Goal: Task Accomplishment & Management: Use online tool/utility

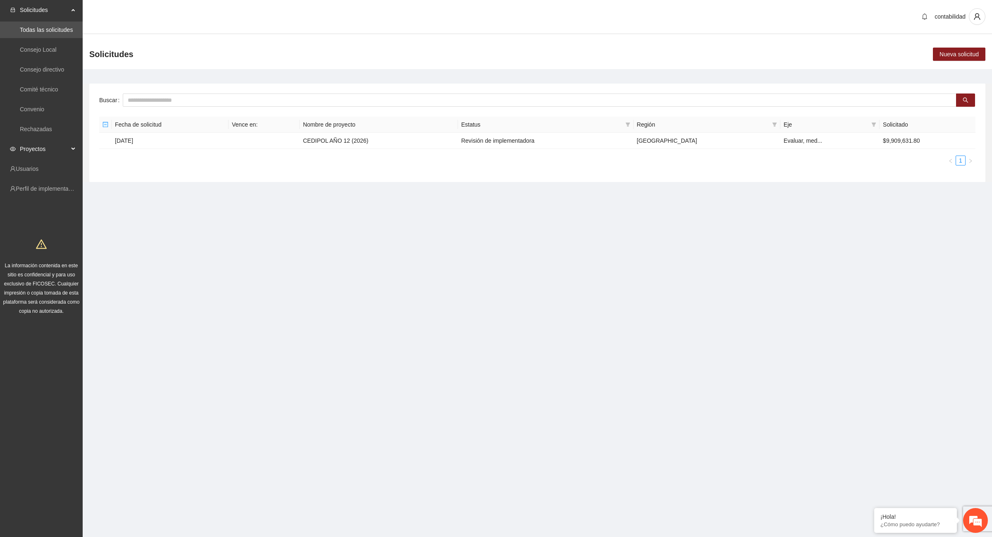
click at [38, 148] on span "Proyectos" at bounding box center [44, 149] width 49 height 17
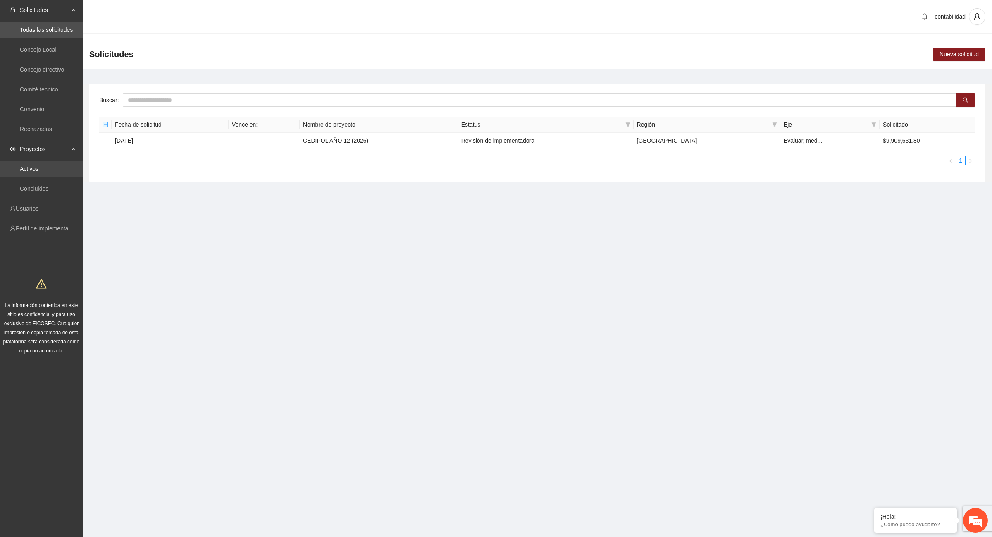
click at [38, 166] on link "Activos" at bounding box center [29, 168] width 19 height 7
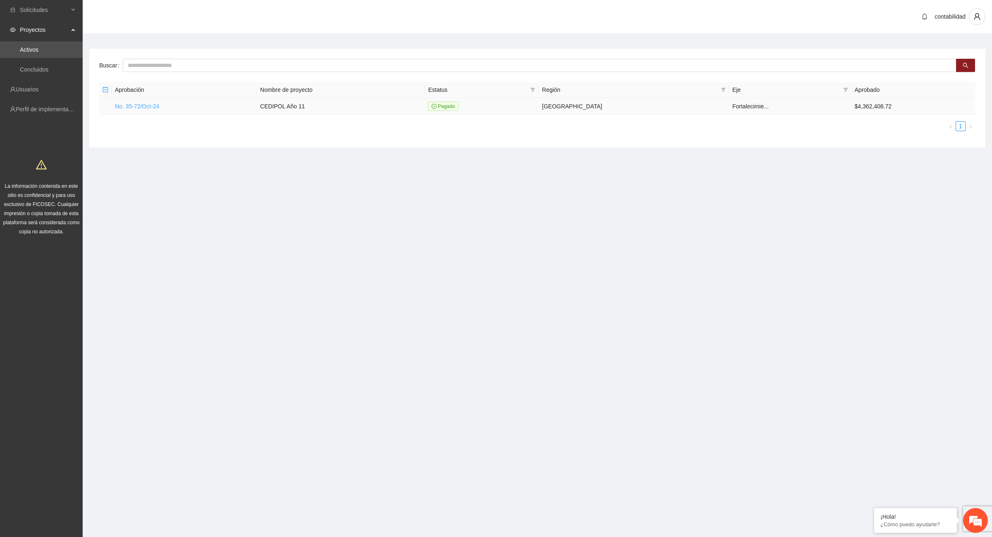
click at [133, 103] on link "No. 35-72/Oct-24" at bounding box center [137, 106] width 44 height 7
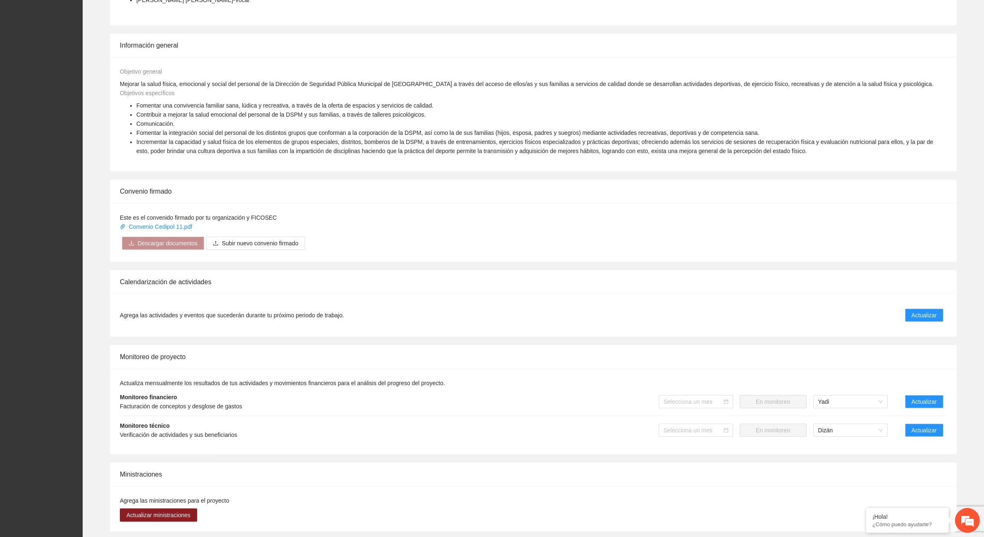
scroll to position [310, 0]
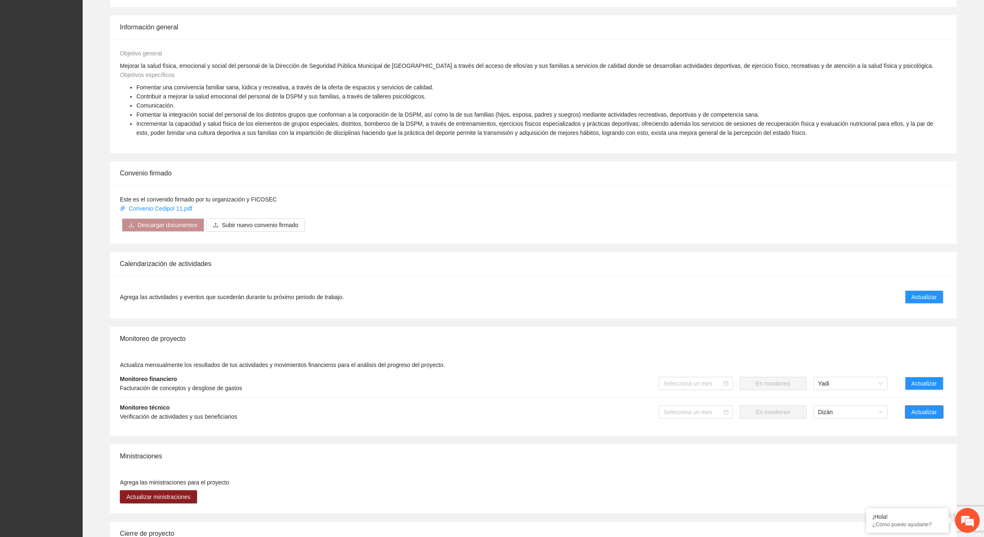
click at [793, 418] on button "Actualizar" at bounding box center [924, 411] width 38 height 13
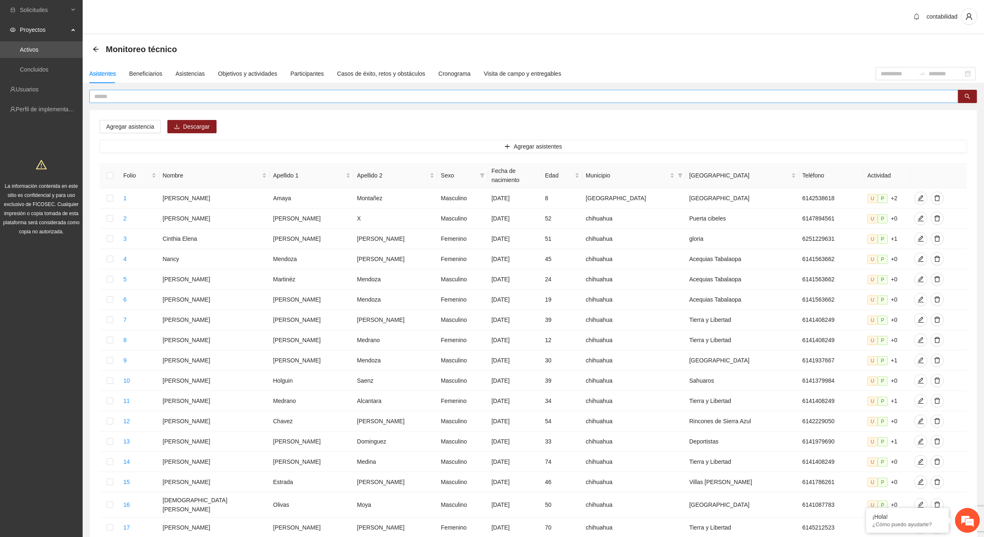
click at [216, 98] on input "text" at bounding box center [520, 96] width 853 height 9
type input "*****"
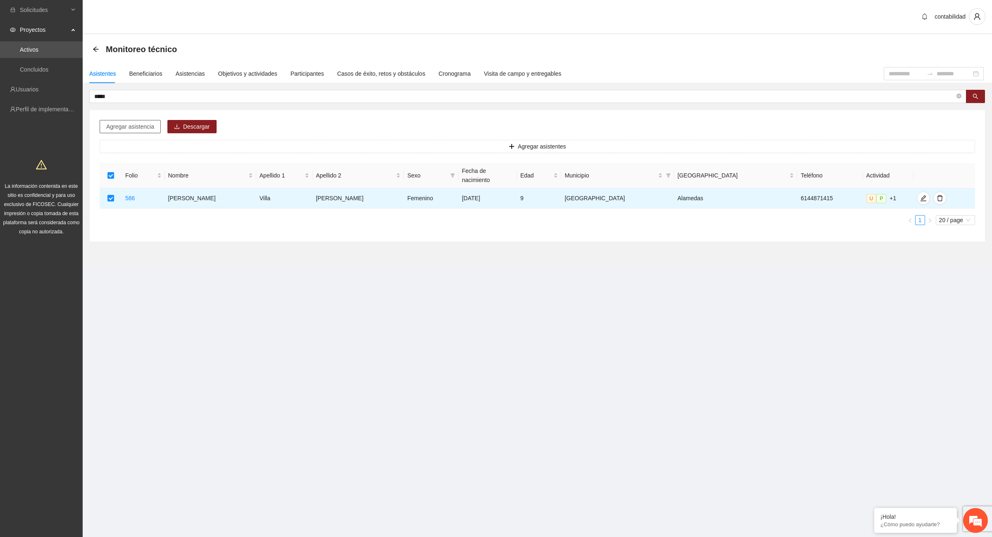
click at [128, 127] on span "Agregar asistencia" at bounding box center [130, 126] width 48 height 9
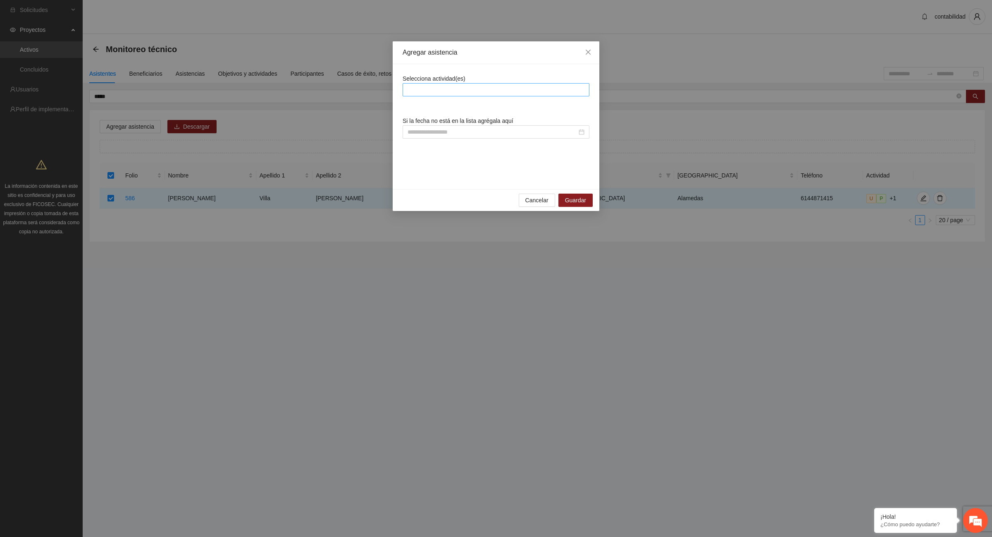
click at [411, 95] on div at bounding box center [496, 89] width 187 height 13
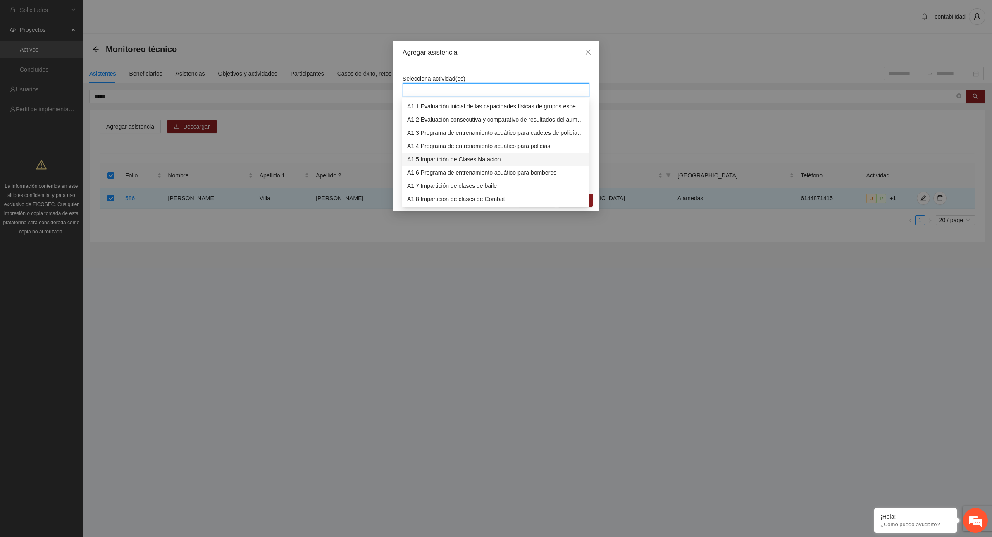
click at [490, 157] on div "A1.5 Impartición de Clases Natación" at bounding box center [495, 159] width 177 height 9
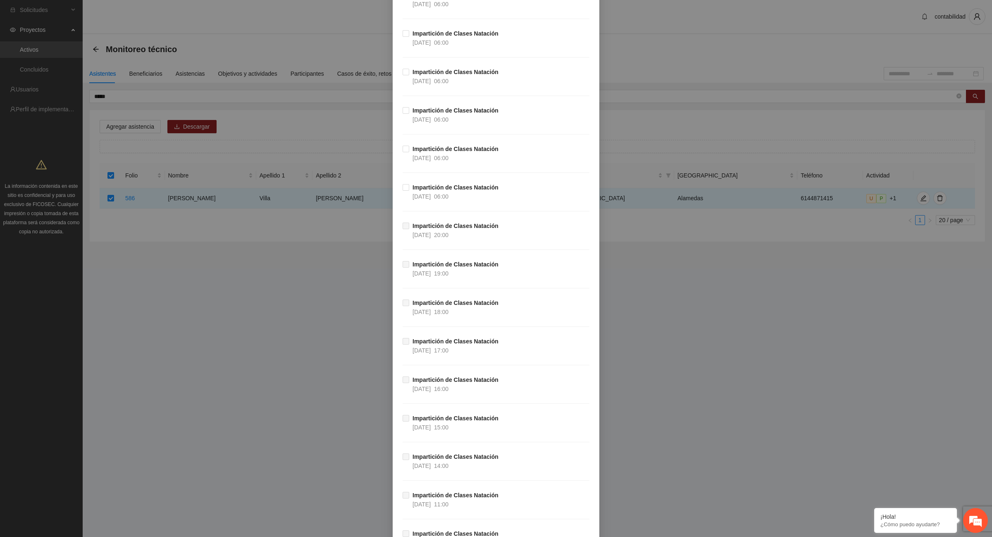
scroll to position [724, 0]
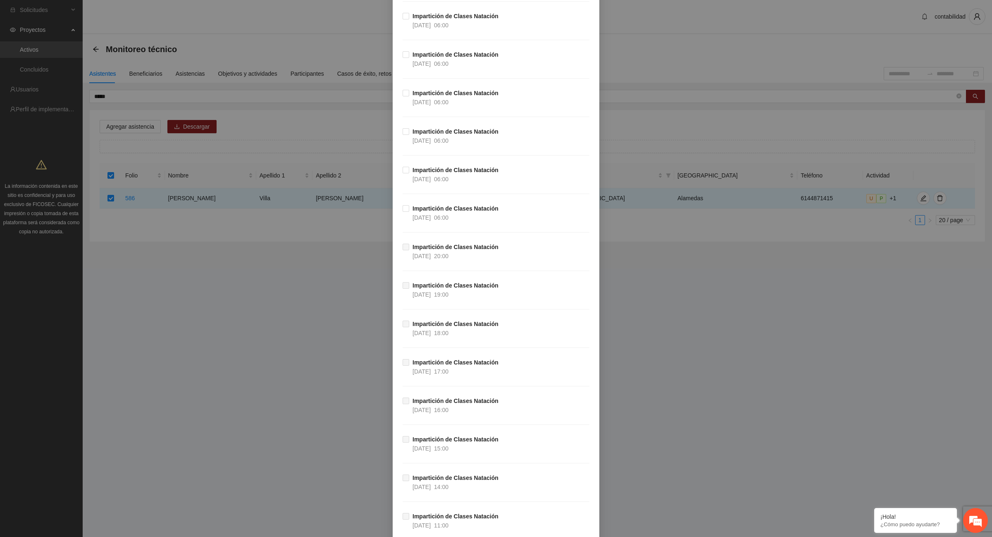
click at [184, 329] on div "Agregar asistencia Selecciona actividad(es) A1.5 Impartición de Clases Natación…" at bounding box center [496, 268] width 992 height 537
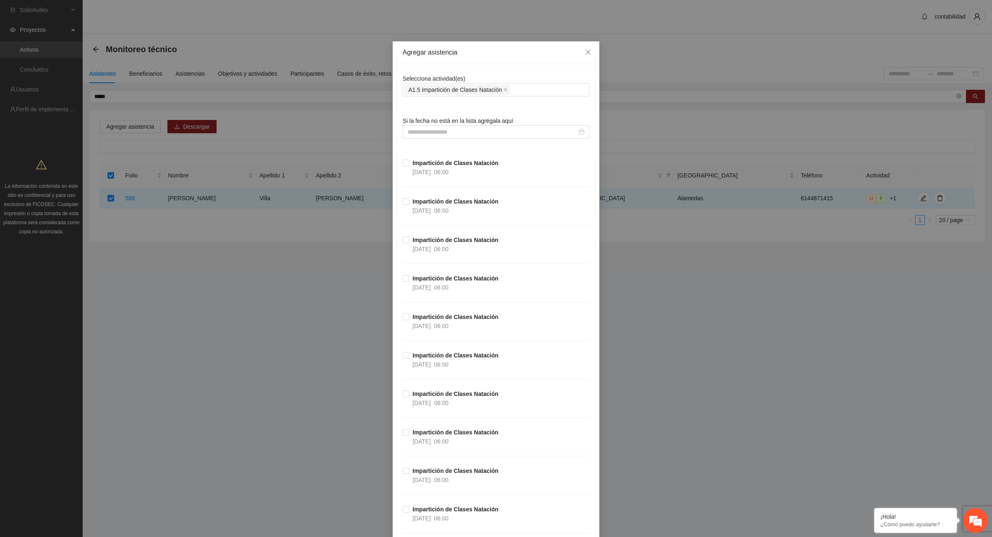
scroll to position [52, 0]
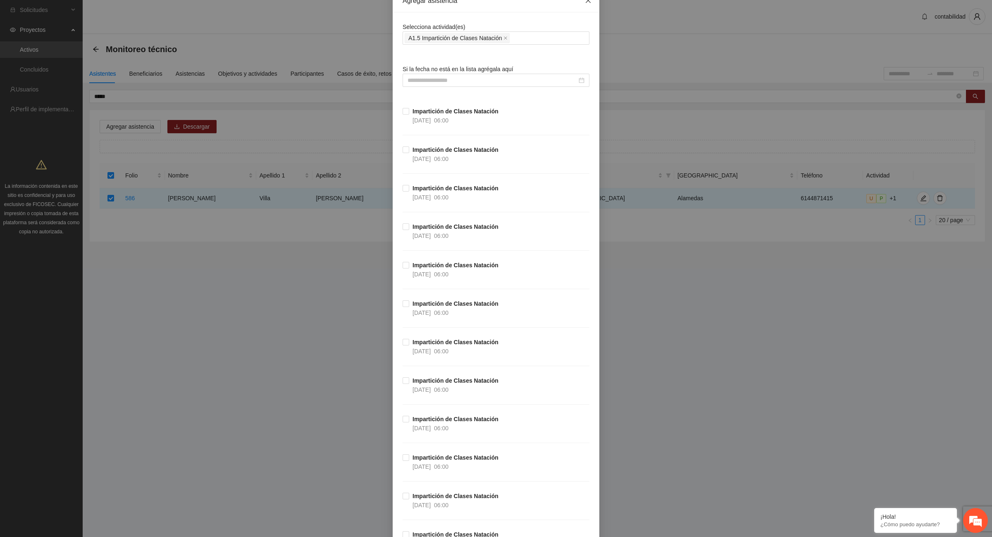
click at [585, 5] on span "Close" at bounding box center [588, 1] width 22 height 22
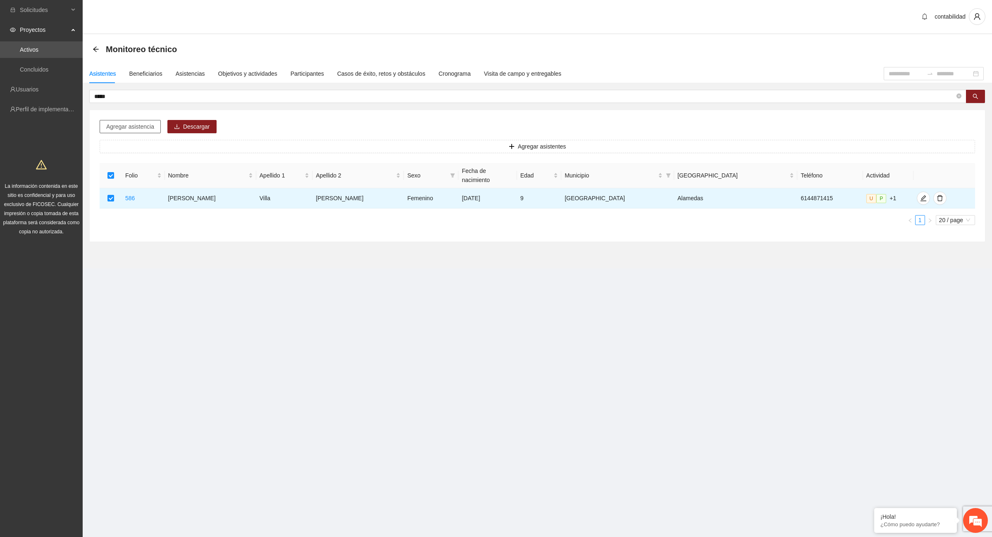
click at [133, 125] on span "Agregar asistencia" at bounding box center [130, 126] width 48 height 9
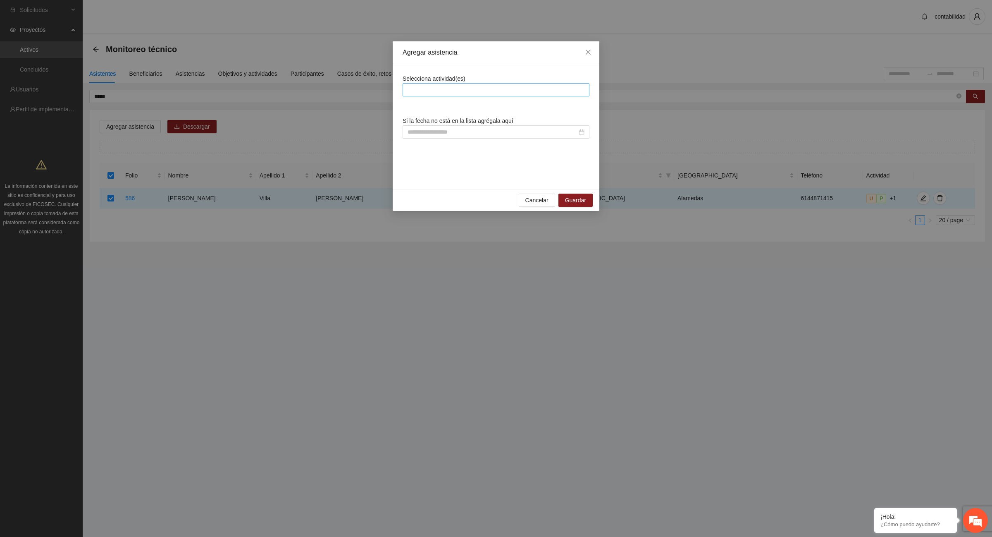
click at [494, 87] on div at bounding box center [496, 90] width 183 height 10
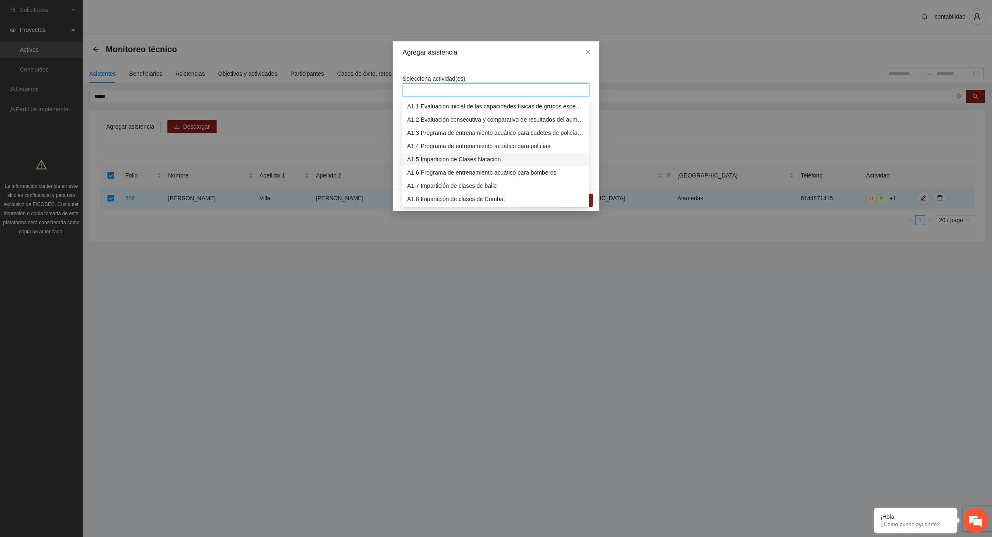
click at [486, 158] on div "A1.5 Impartición de Clases Natación" at bounding box center [495, 159] width 177 height 9
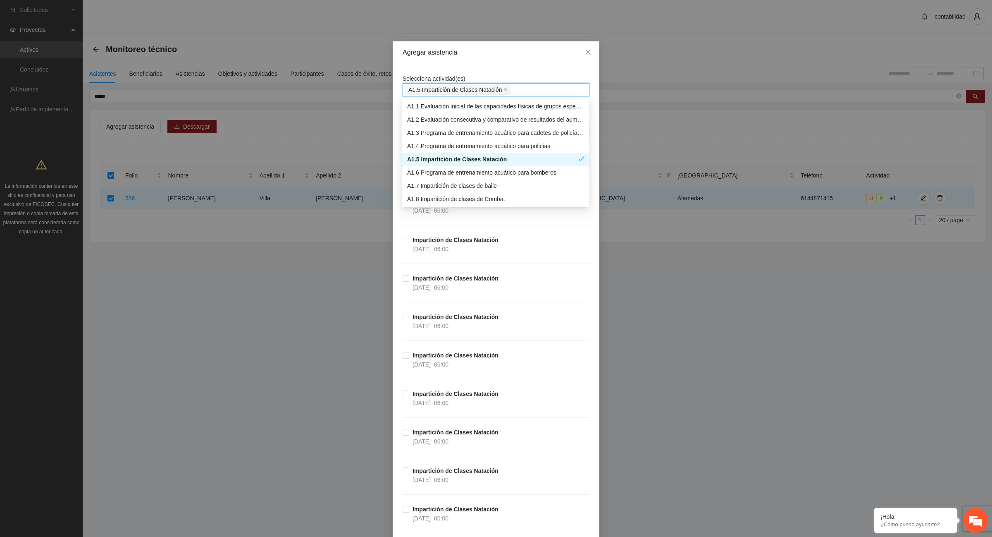
click at [441, 155] on div "A1.5 Impartición de Clases Natación" at bounding box center [492, 159] width 171 height 9
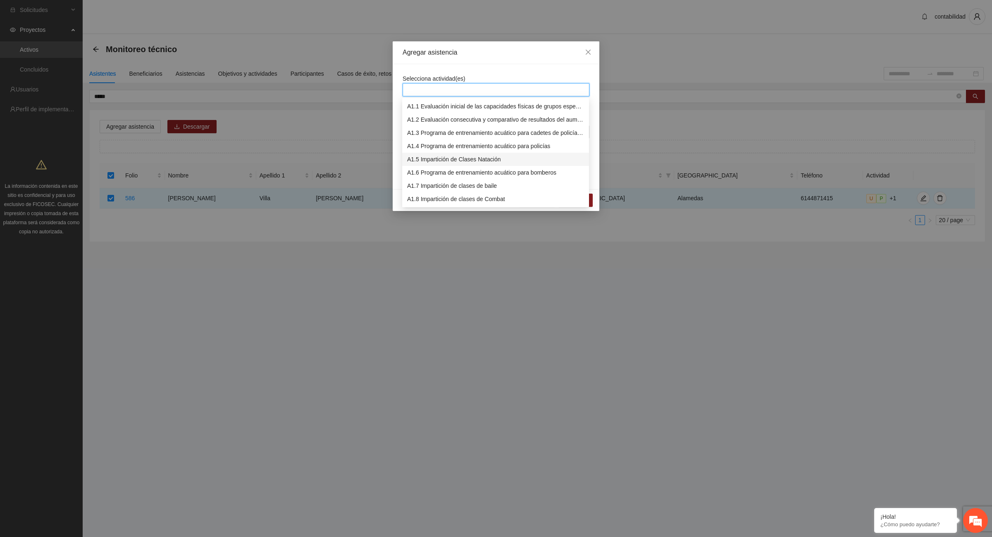
click at [489, 156] on div "A1.5 Impartición de Clases Natación" at bounding box center [495, 159] width 177 height 9
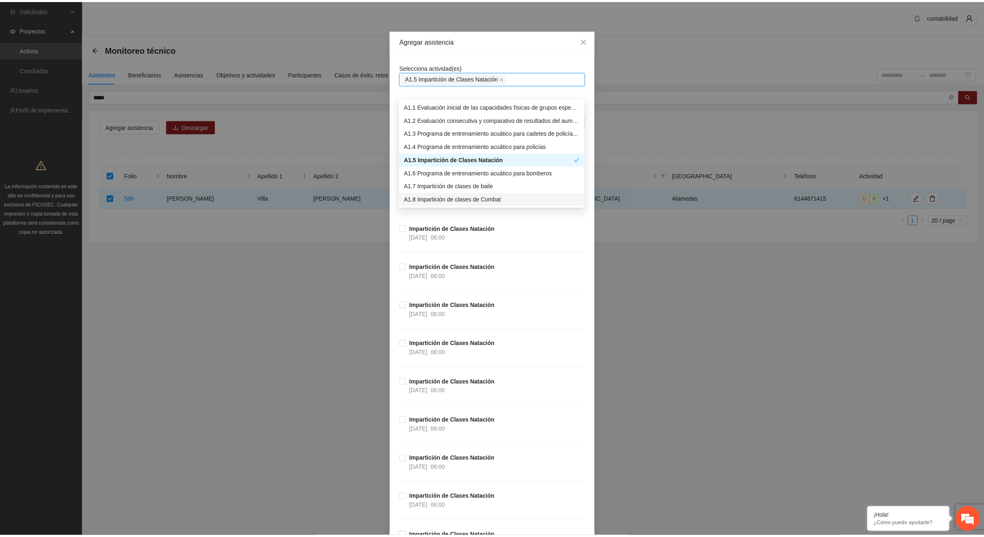
scroll to position [0, 0]
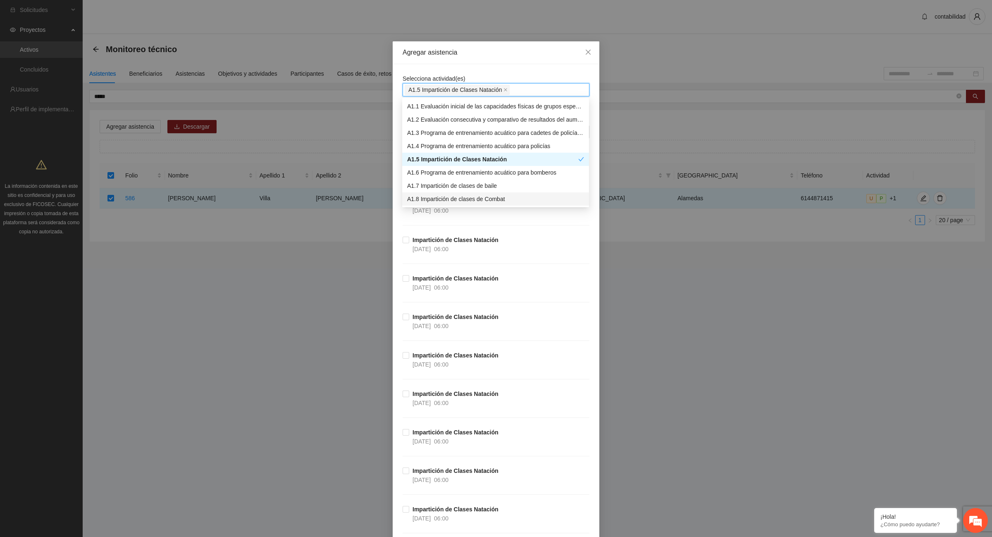
click at [167, 10] on div "Agregar asistencia Selecciona actividad(es) A1.5 Impartición de Clases Natación…" at bounding box center [496, 268] width 992 height 537
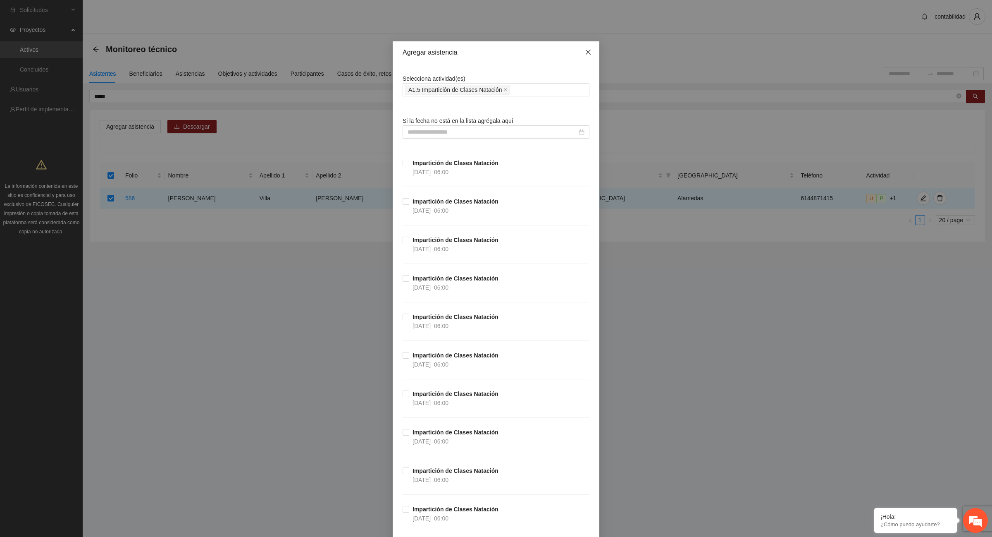
click at [589, 50] on span "Close" at bounding box center [588, 52] width 22 height 22
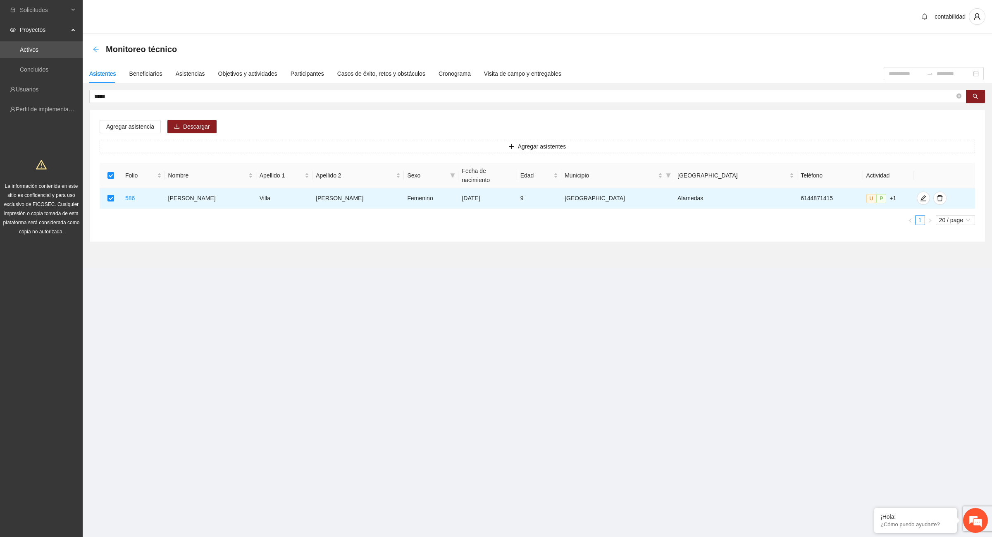
click at [96, 50] on icon "arrow-left" at bounding box center [96, 49] width 7 height 7
click at [94, 47] on icon "arrow-left" at bounding box center [96, 49] width 7 height 7
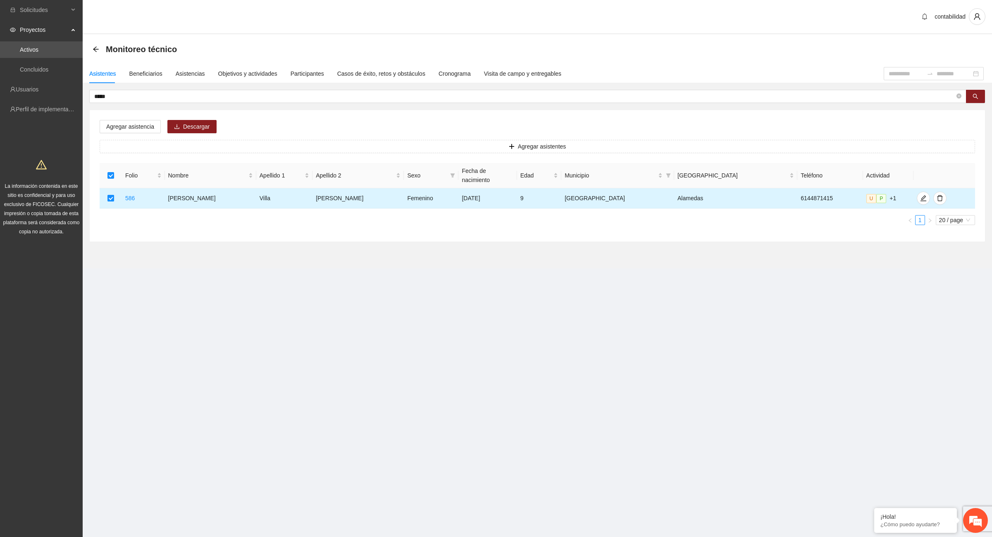
click at [112, 193] on label at bounding box center [110, 197] width 7 height 9
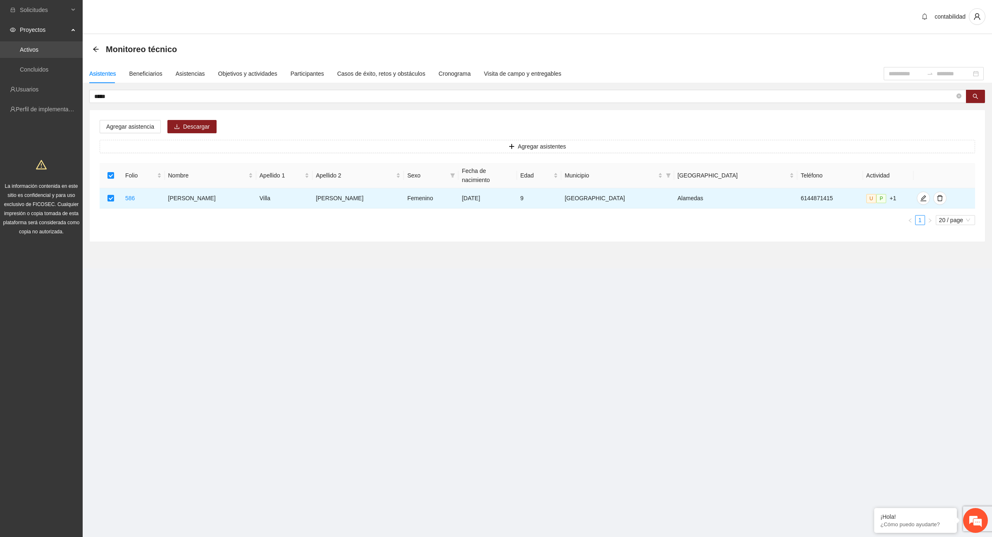
click at [37, 46] on link "Activos" at bounding box center [29, 49] width 19 height 7
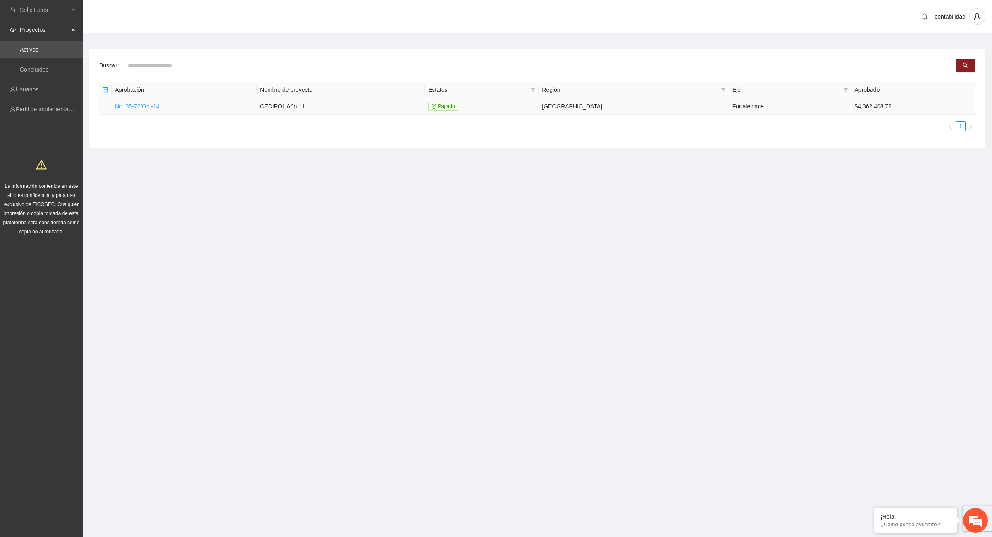
click at [140, 107] on link "No. 35-72/Oct-24" at bounding box center [137, 106] width 44 height 7
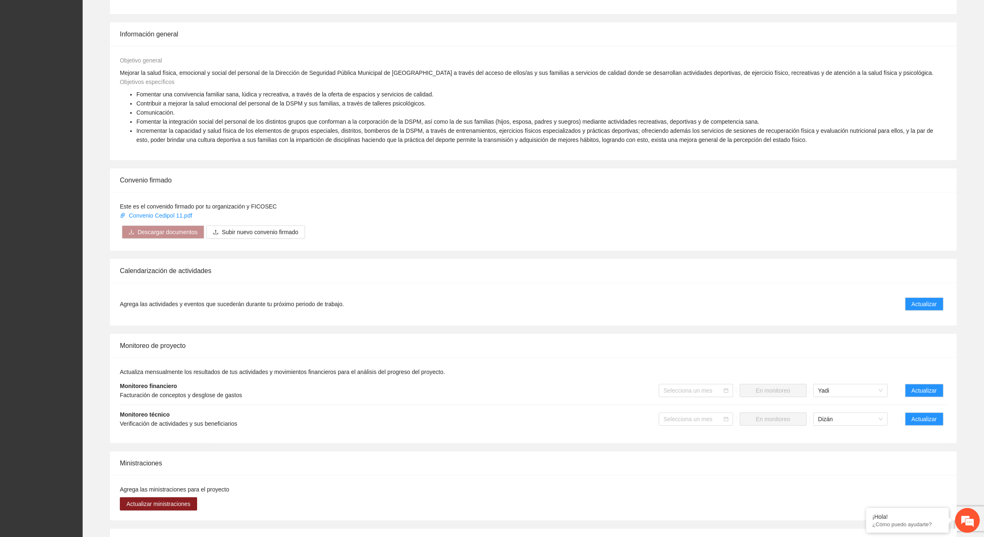
scroll to position [310, 0]
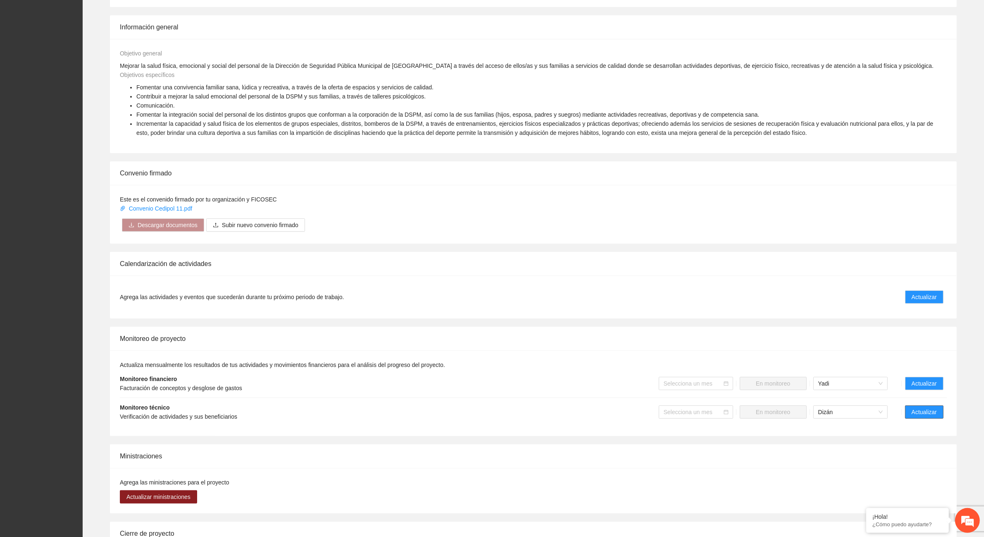
click at [793, 411] on button "Actualizar" at bounding box center [924, 411] width 38 height 13
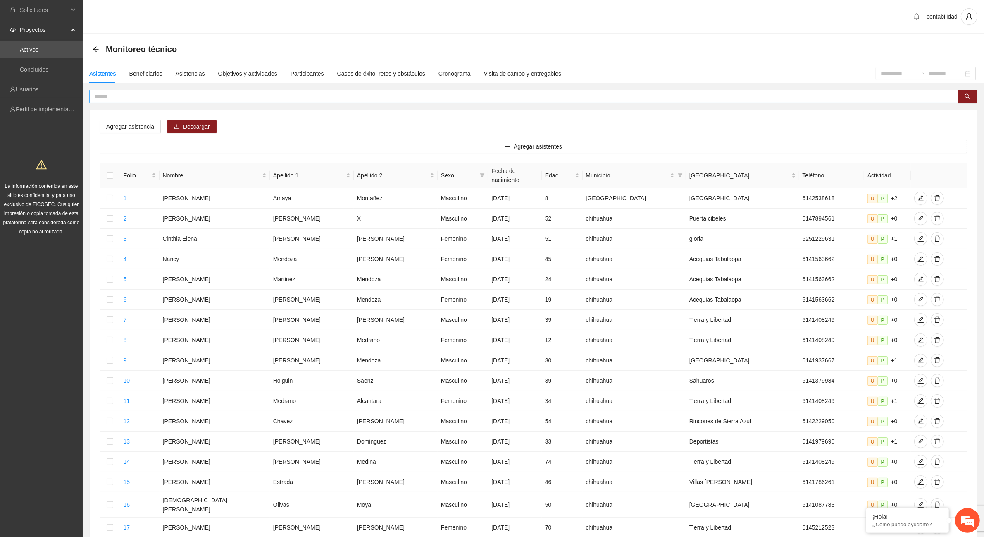
click at [121, 96] on input "text" at bounding box center [520, 96] width 853 height 9
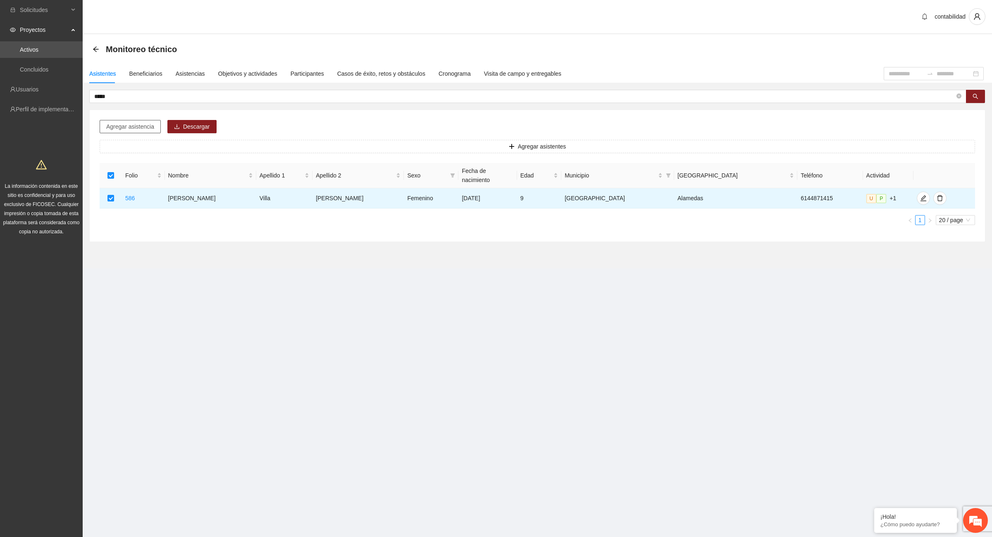
click at [152, 125] on span "Agregar asistencia" at bounding box center [130, 126] width 48 height 9
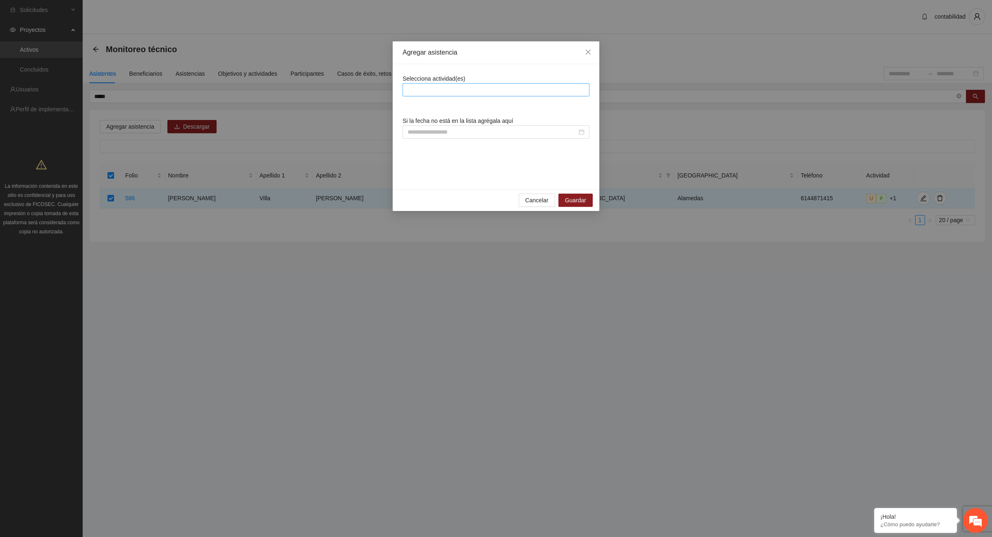
click at [461, 91] on div at bounding box center [496, 90] width 183 height 10
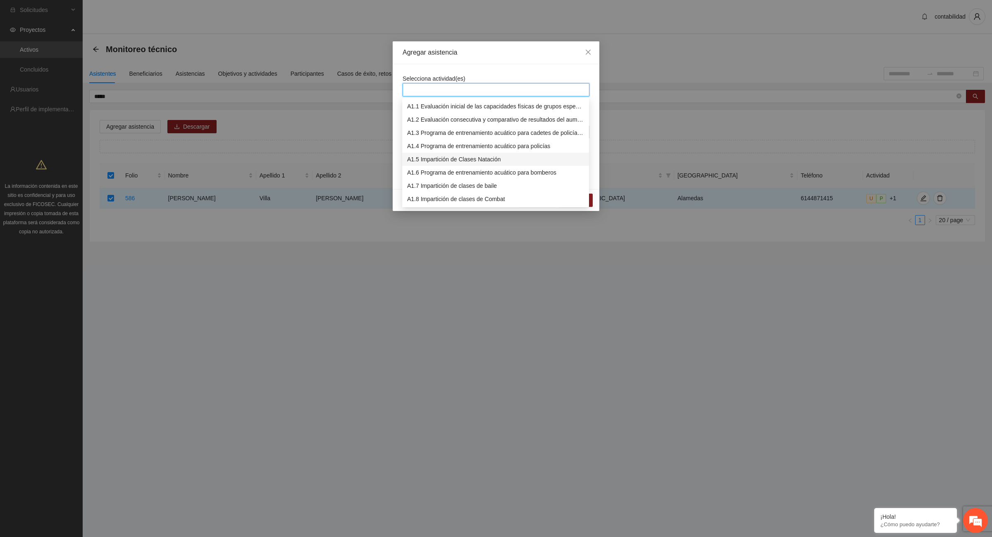
click at [494, 156] on div "A1.5 Impartición de Clases Natación" at bounding box center [495, 159] width 177 height 9
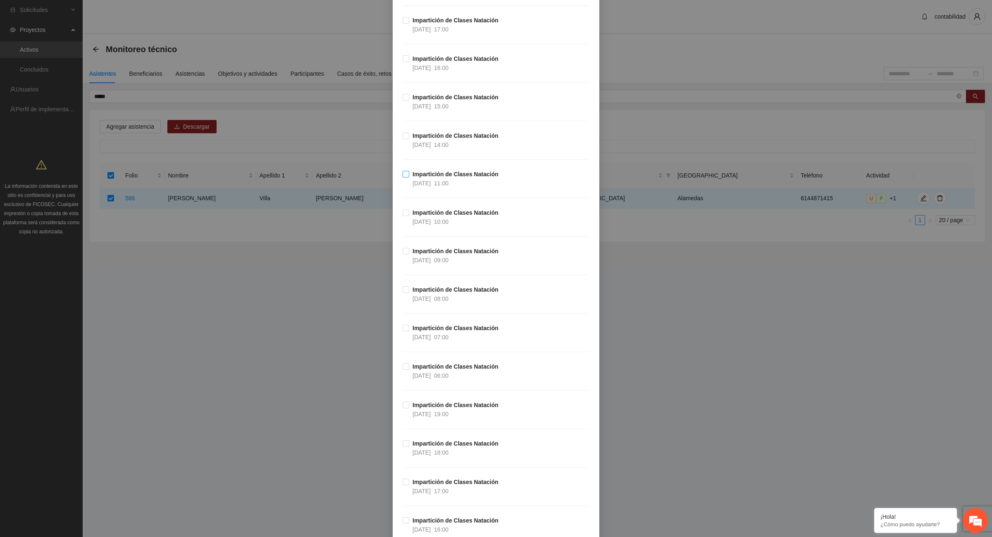
scroll to position [8165, 0]
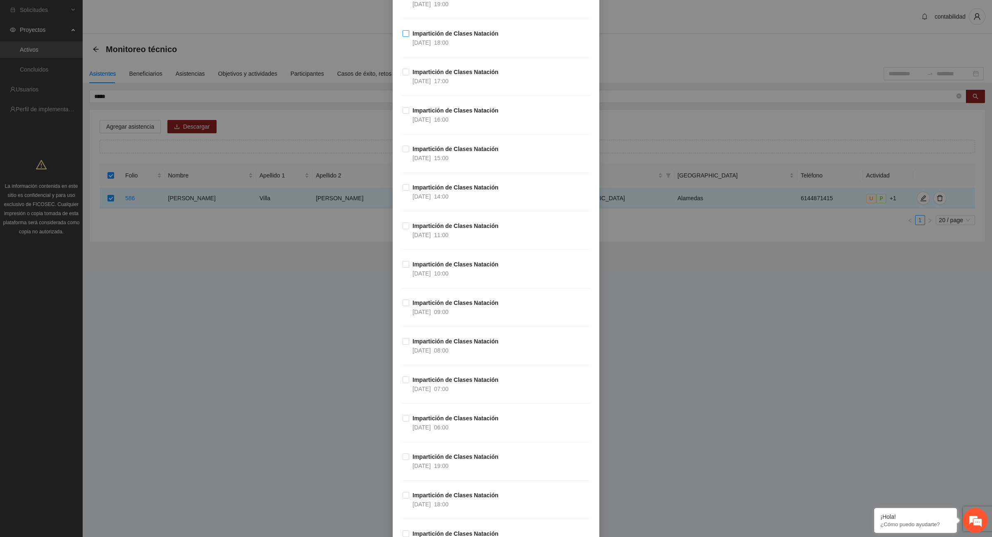
click at [403, 47] on label "Impartición de Clases Natación [DATE] 18:00" at bounding box center [452, 38] width 99 height 18
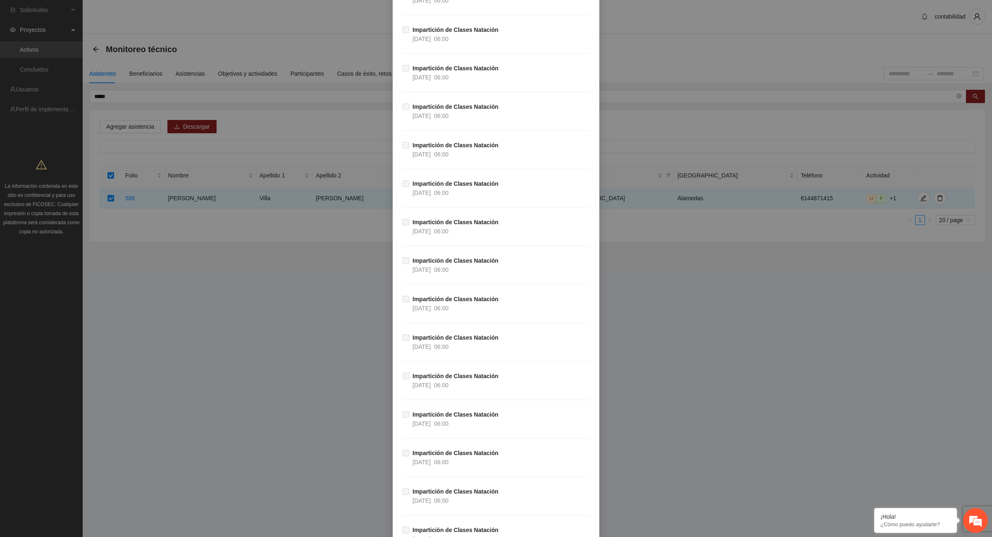
scroll to position [48660, 0]
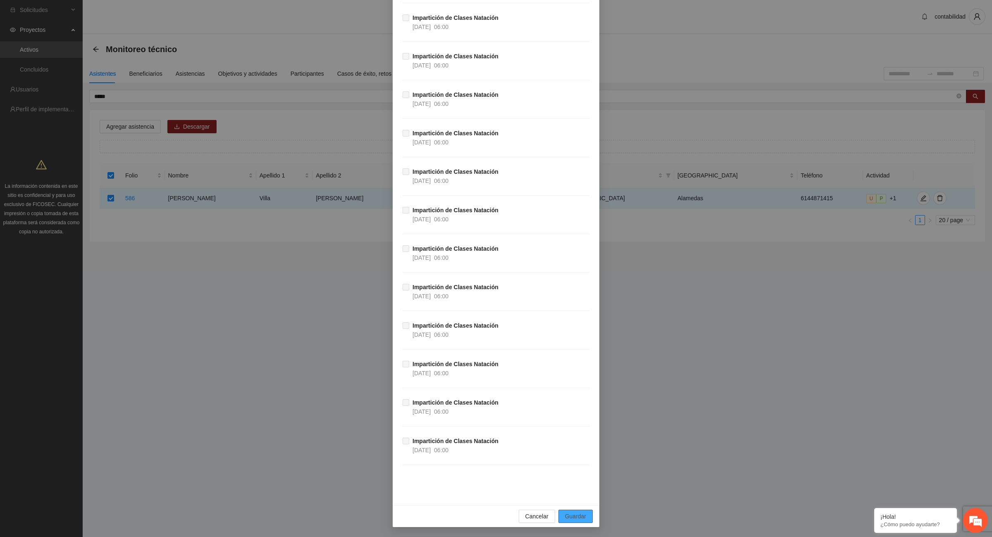
click at [570, 429] on span "Guardar" at bounding box center [575, 515] width 21 height 9
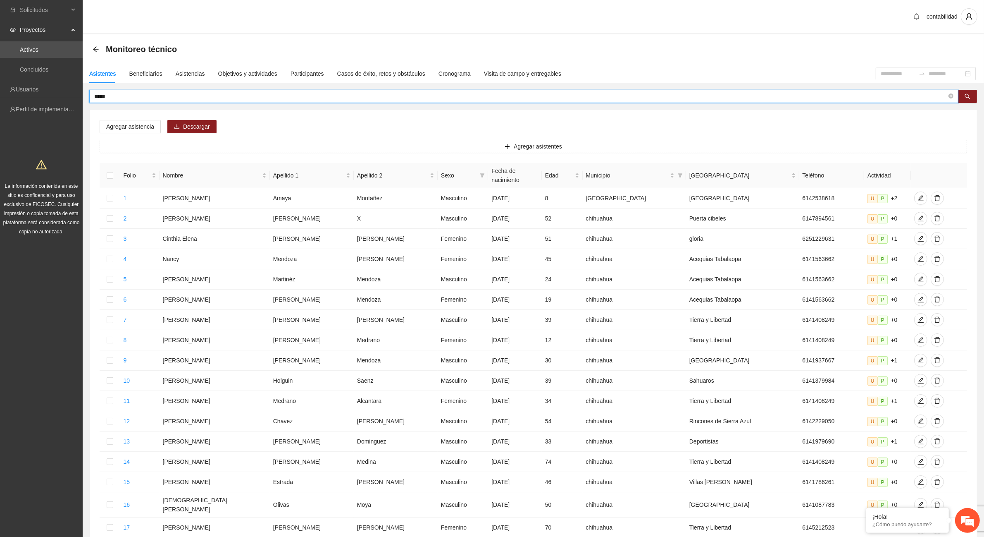
drag, startPoint x: 156, startPoint y: 96, endPoint x: 48, endPoint y: 98, distance: 108.3
click at [48, 98] on section "Solicitudes Proyectos Activos Concluidos Usuarios Perfil de implementadora La i…" at bounding box center [492, 343] width 984 height 686
type input "******"
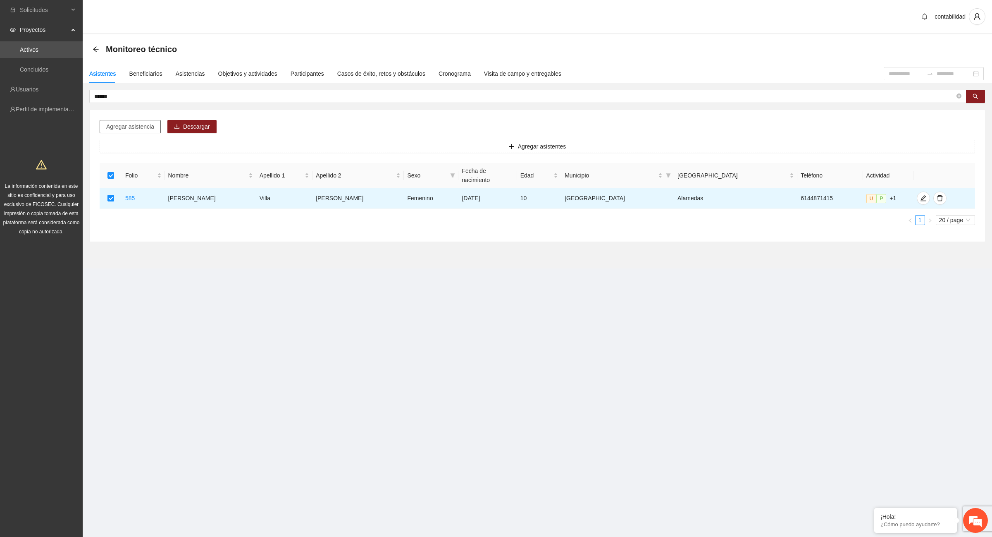
click at [132, 127] on span "Agregar asistencia" at bounding box center [130, 126] width 48 height 9
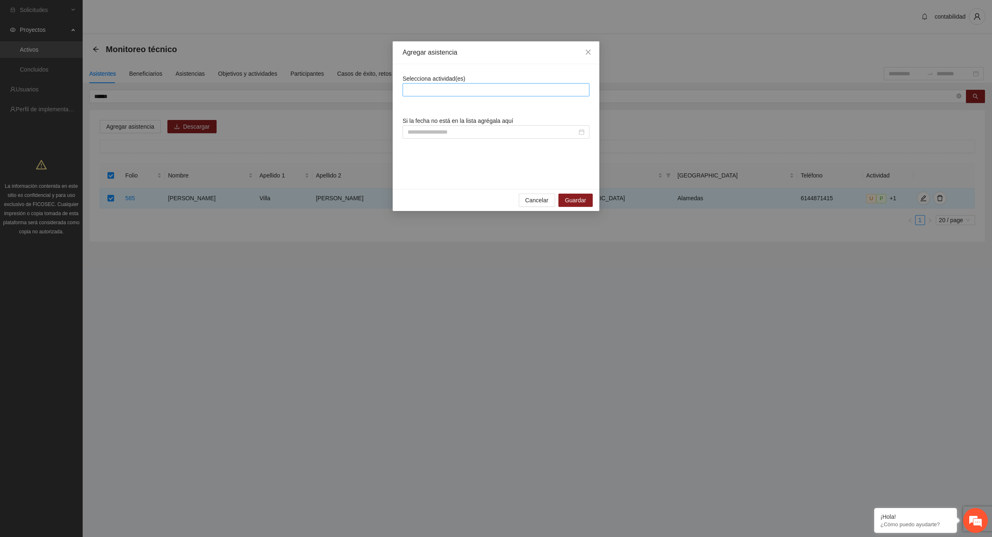
click at [450, 89] on div at bounding box center [496, 90] width 183 height 10
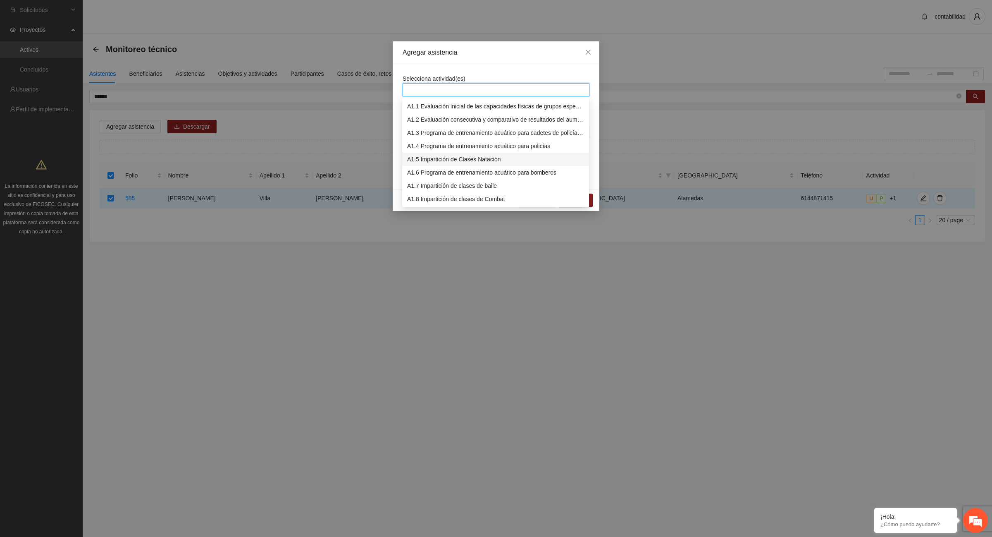
click at [495, 158] on div "A1.5 Impartición de Clases Natación" at bounding box center [495, 159] width 177 height 9
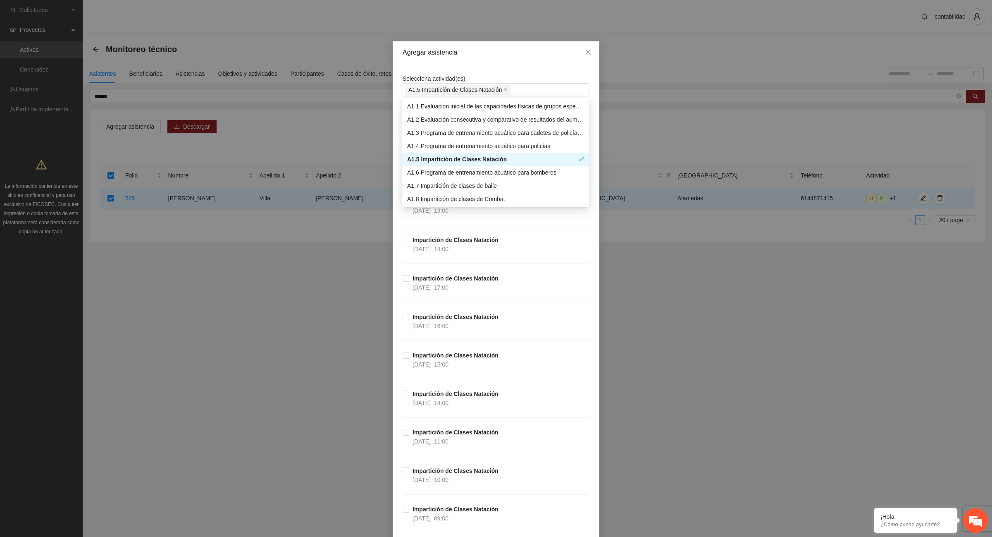
click at [561, 307] on div "Impartición de Clases Natación [DATE] 17:00" at bounding box center [496, 293] width 187 height 38
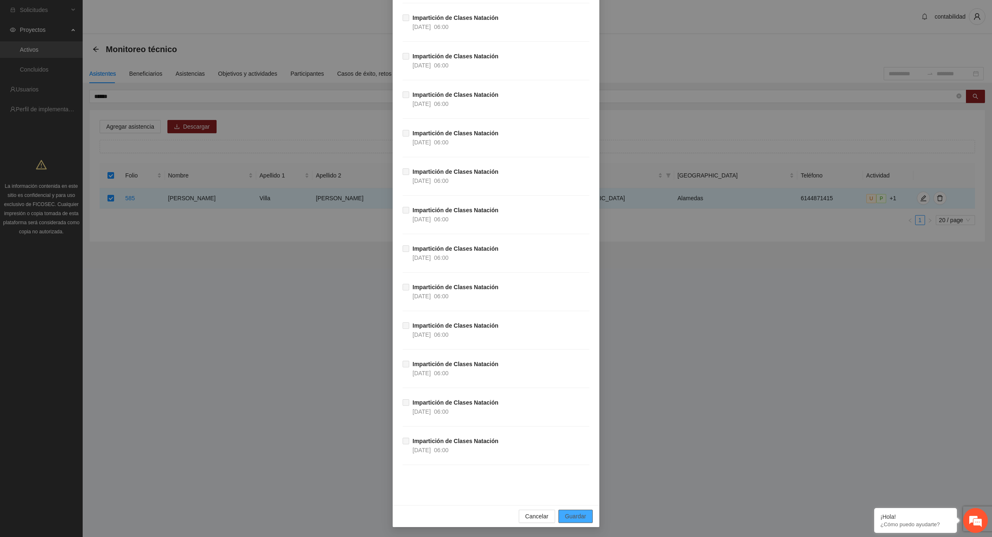
drag, startPoint x: 567, startPoint y: 517, endPoint x: 563, endPoint y: 501, distance: 16.2
click at [569, 429] on span "Guardar" at bounding box center [575, 515] width 21 height 9
